Goal: Transaction & Acquisition: Purchase product/service

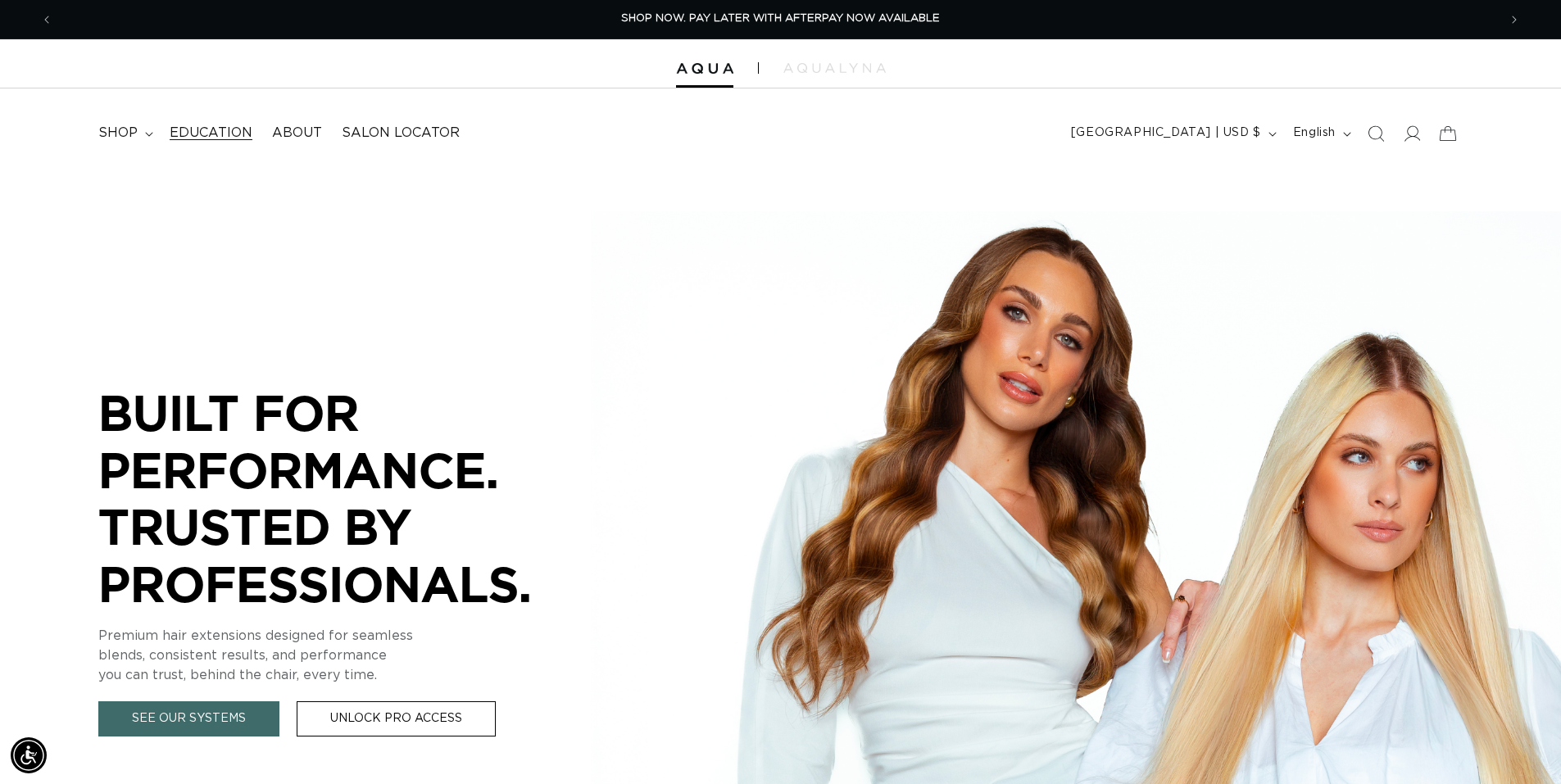
scroll to position [0, 1444]
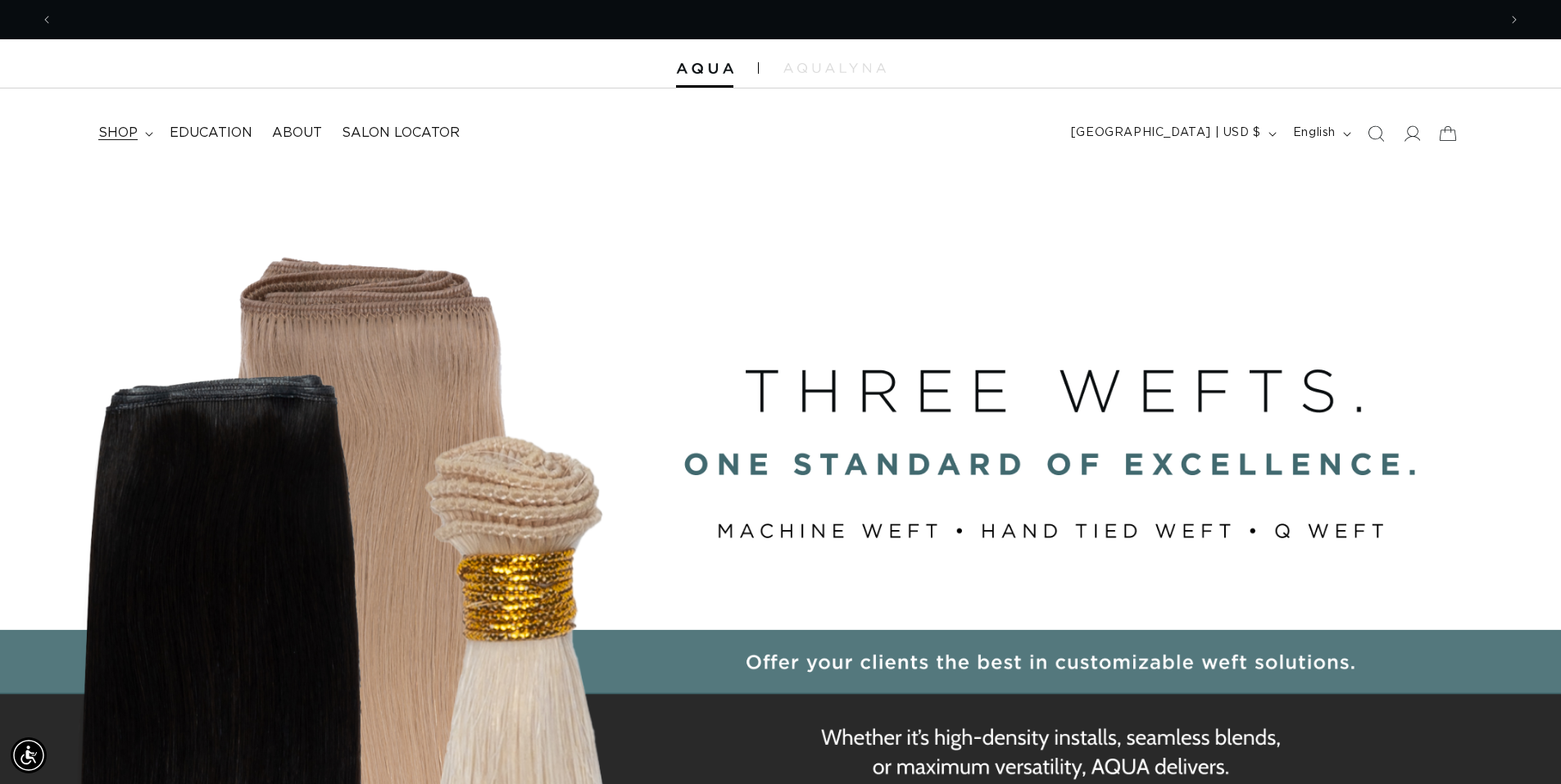
click at [142, 127] on summary "shop" at bounding box center [124, 133] width 71 height 37
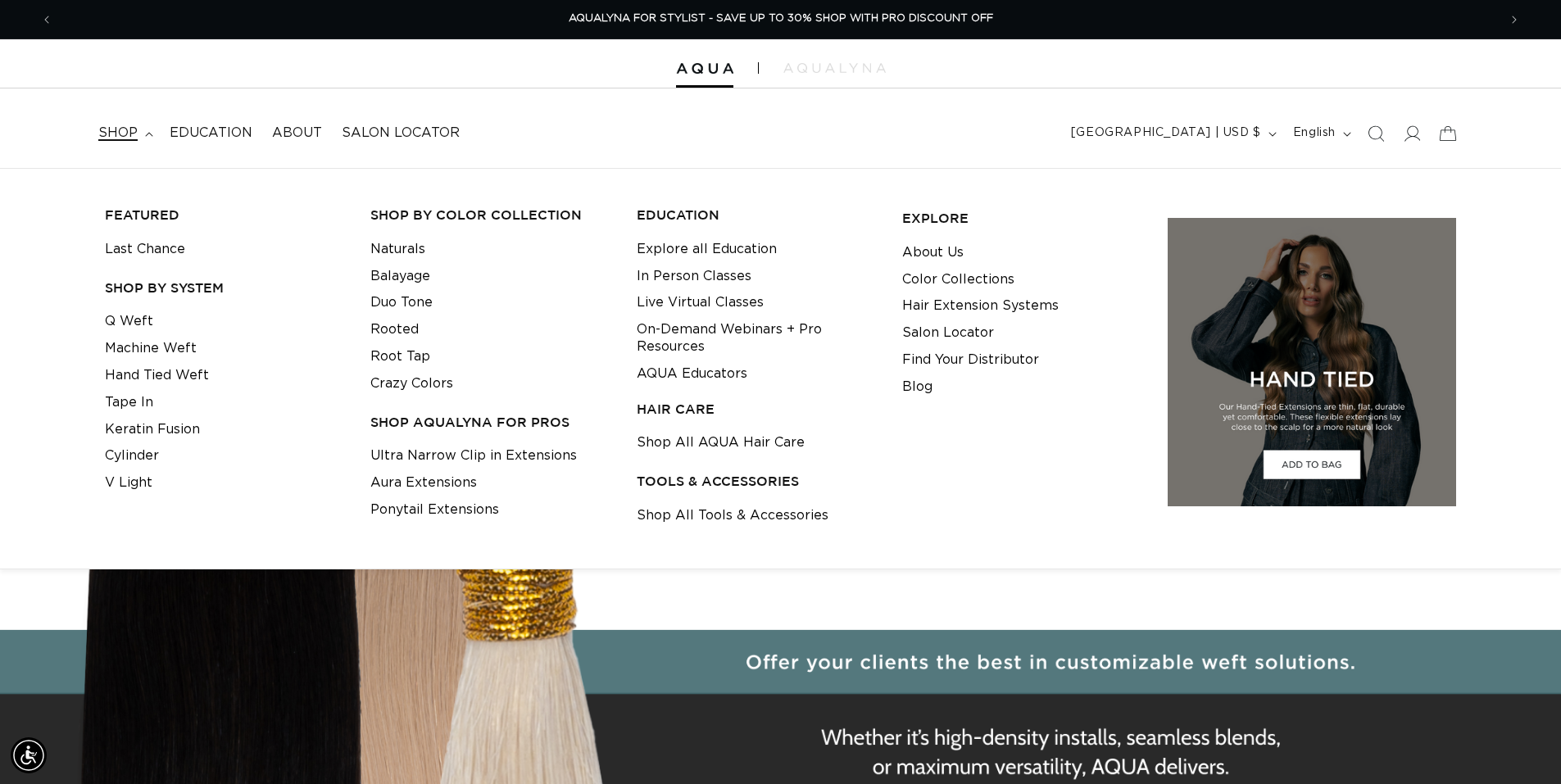
click at [194, 353] on li "Machine Weft" at bounding box center [225, 349] width 240 height 27
click at [184, 351] on link "Machine Weft" at bounding box center [151, 349] width 92 height 27
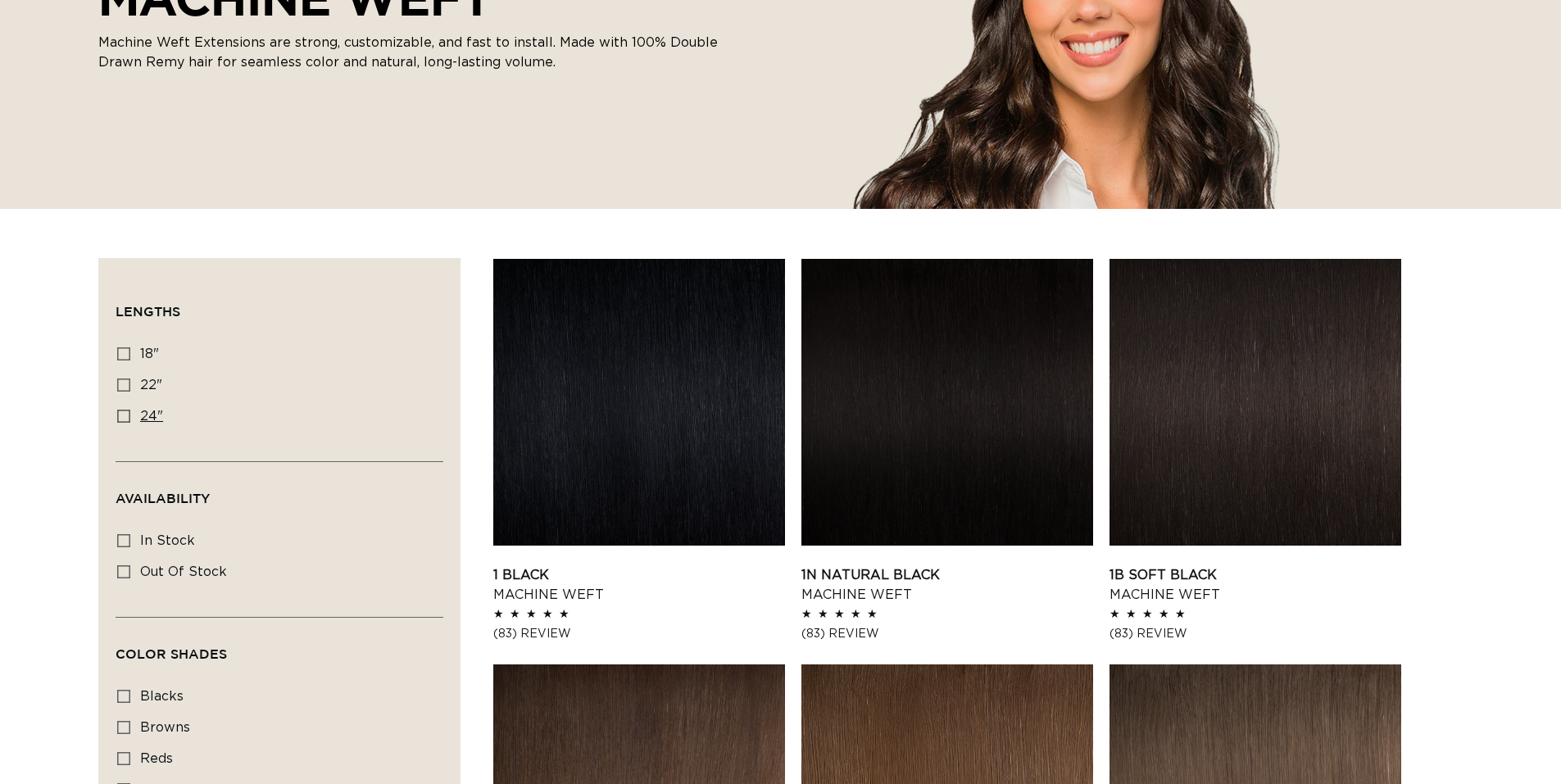
drag, startPoint x: 124, startPoint y: 350, endPoint x: 318, endPoint y: 411, distance: 203.4
click at [124, 349] on icon at bounding box center [124, 353] width 13 height 13
click at [124, 349] on input "18" 18" (41 products)" at bounding box center [124, 353] width 13 height 13
checkbox input "true"
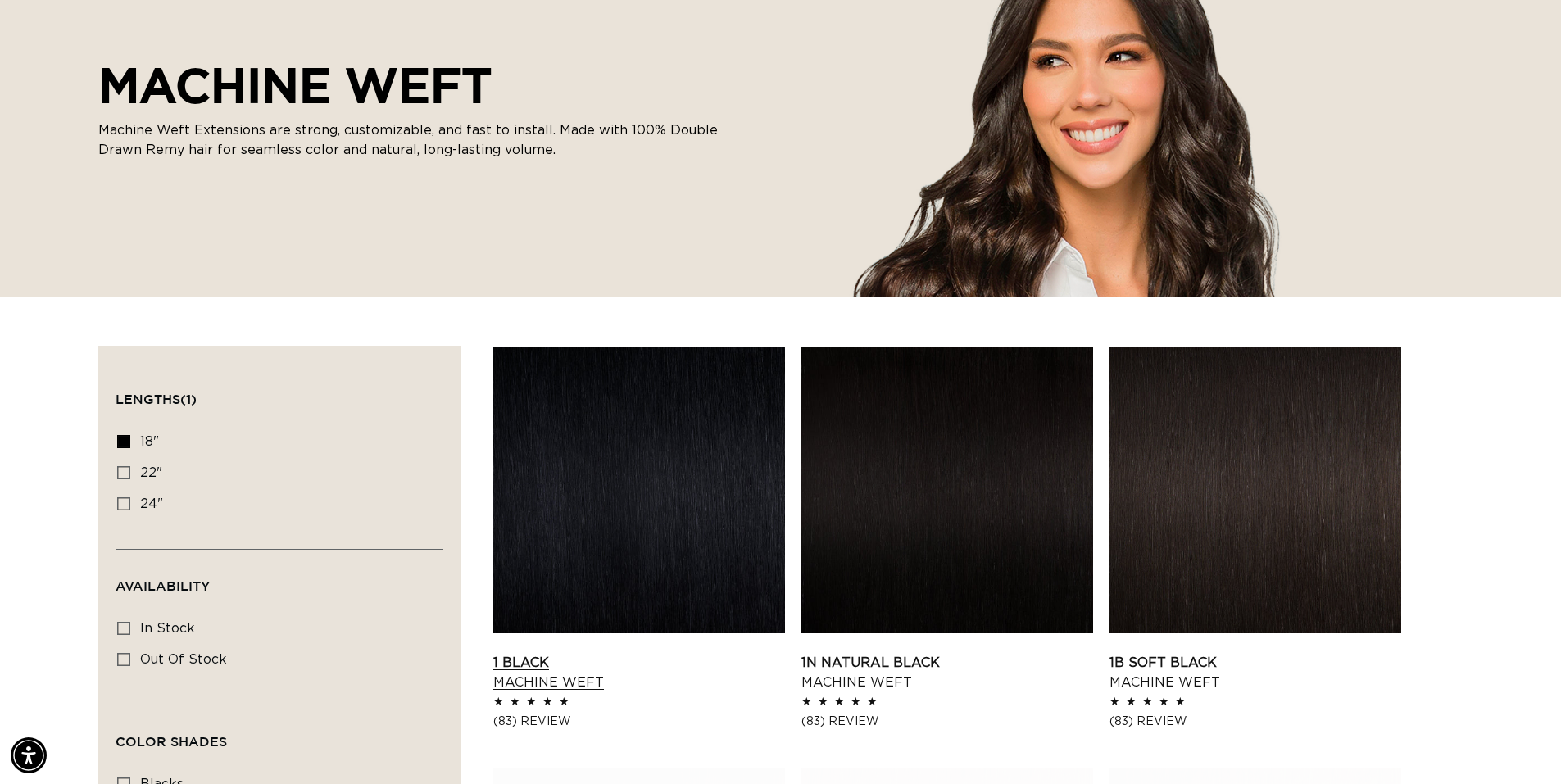
scroll to position [0, 1444]
click at [653, 653] on link "1 Black Machine Weft" at bounding box center [639, 673] width 292 height 39
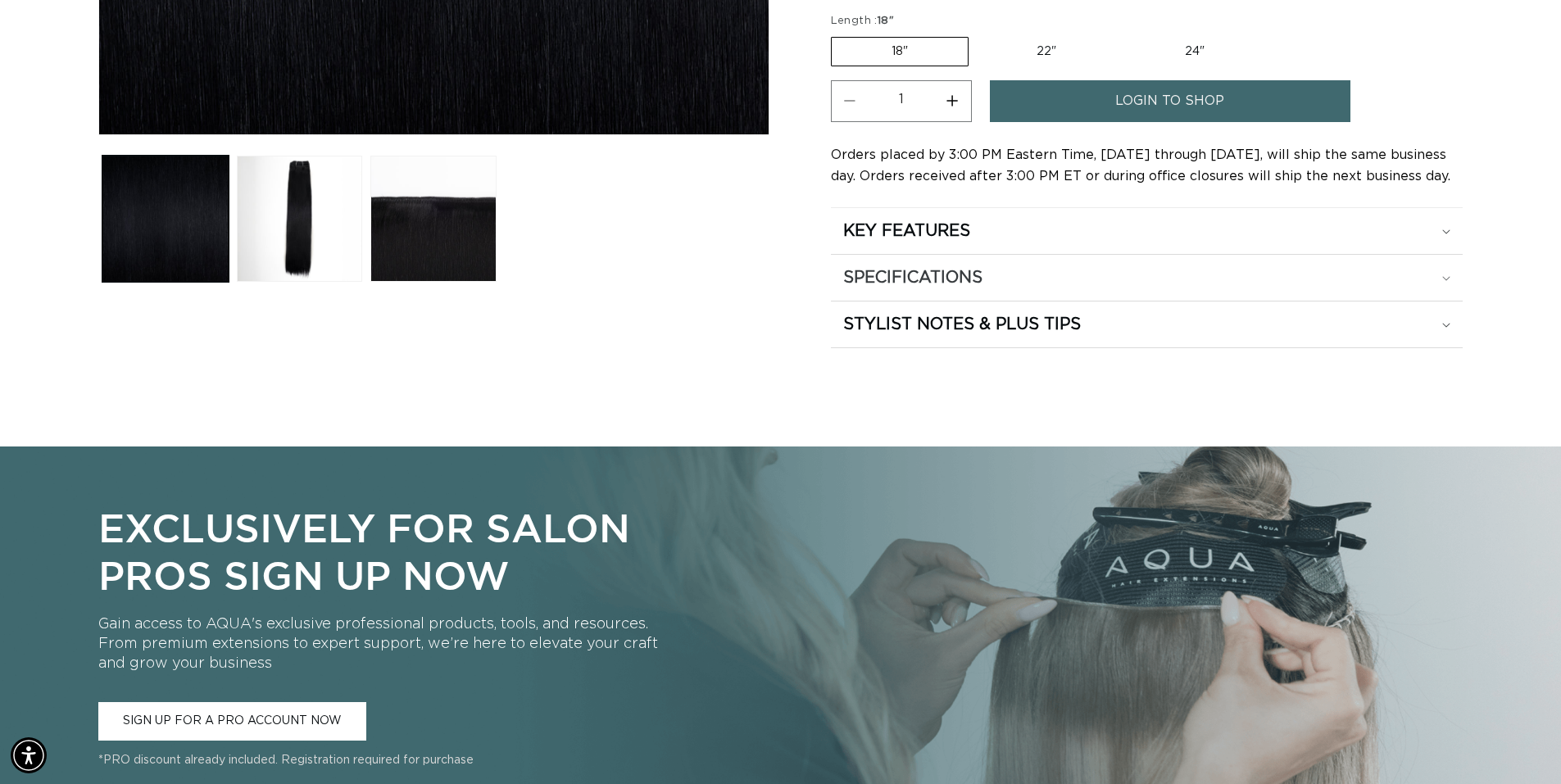
drag, startPoint x: 1469, startPoint y: 269, endPoint x: 1460, endPoint y: 273, distance: 9.8
click at [1454, 274] on summary "SPECIFICATIONS" at bounding box center [1147, 277] width 632 height 46
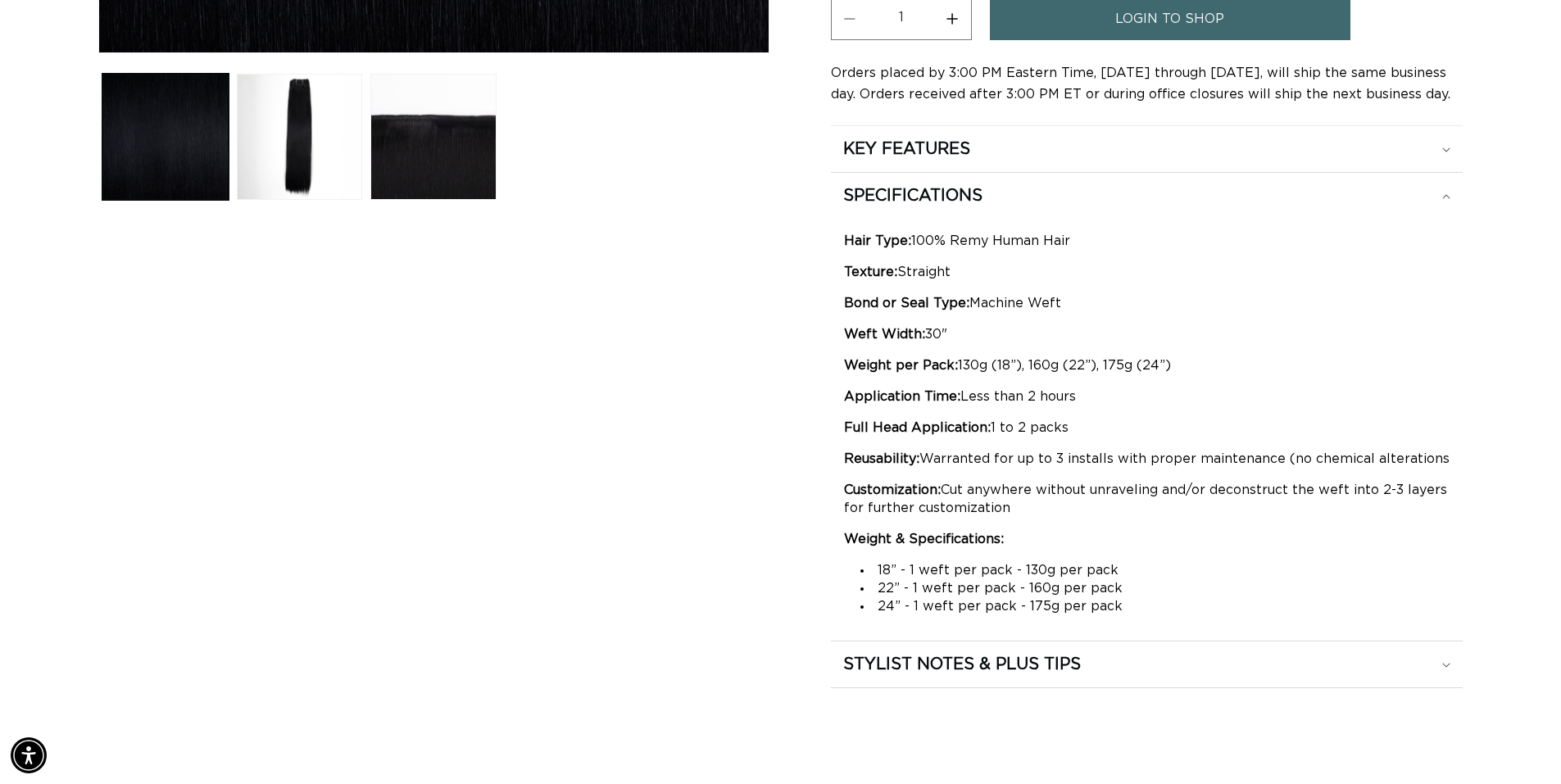
scroll to position [0, 2889]
